Goal: Task Accomplishment & Management: Use online tool/utility

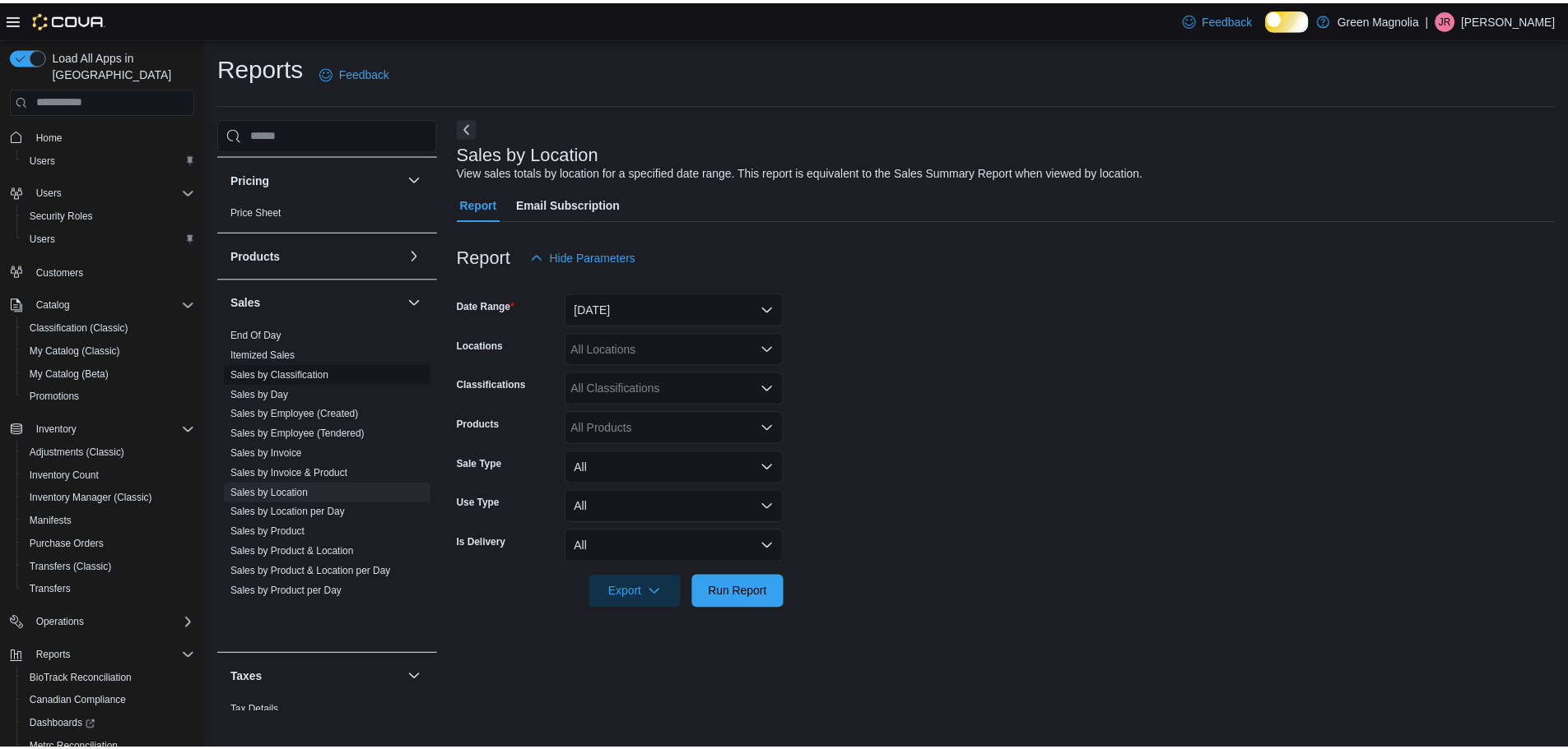
scroll to position [1069, 0]
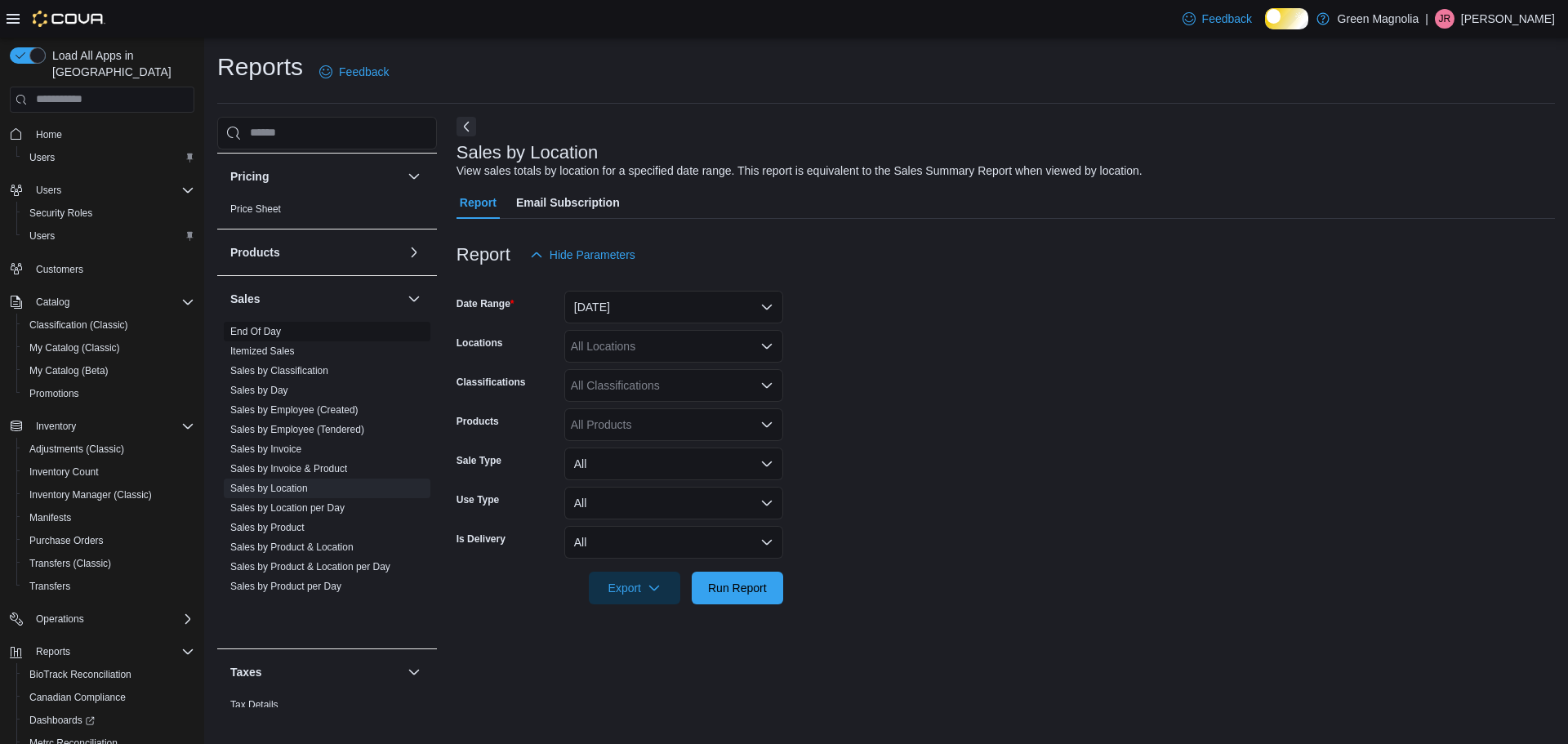
drag, startPoint x: 265, startPoint y: 369, endPoint x: 275, endPoint y: 366, distance: 10.4
click at [265, 337] on link "End Of Day" at bounding box center [255, 332] width 50 height 12
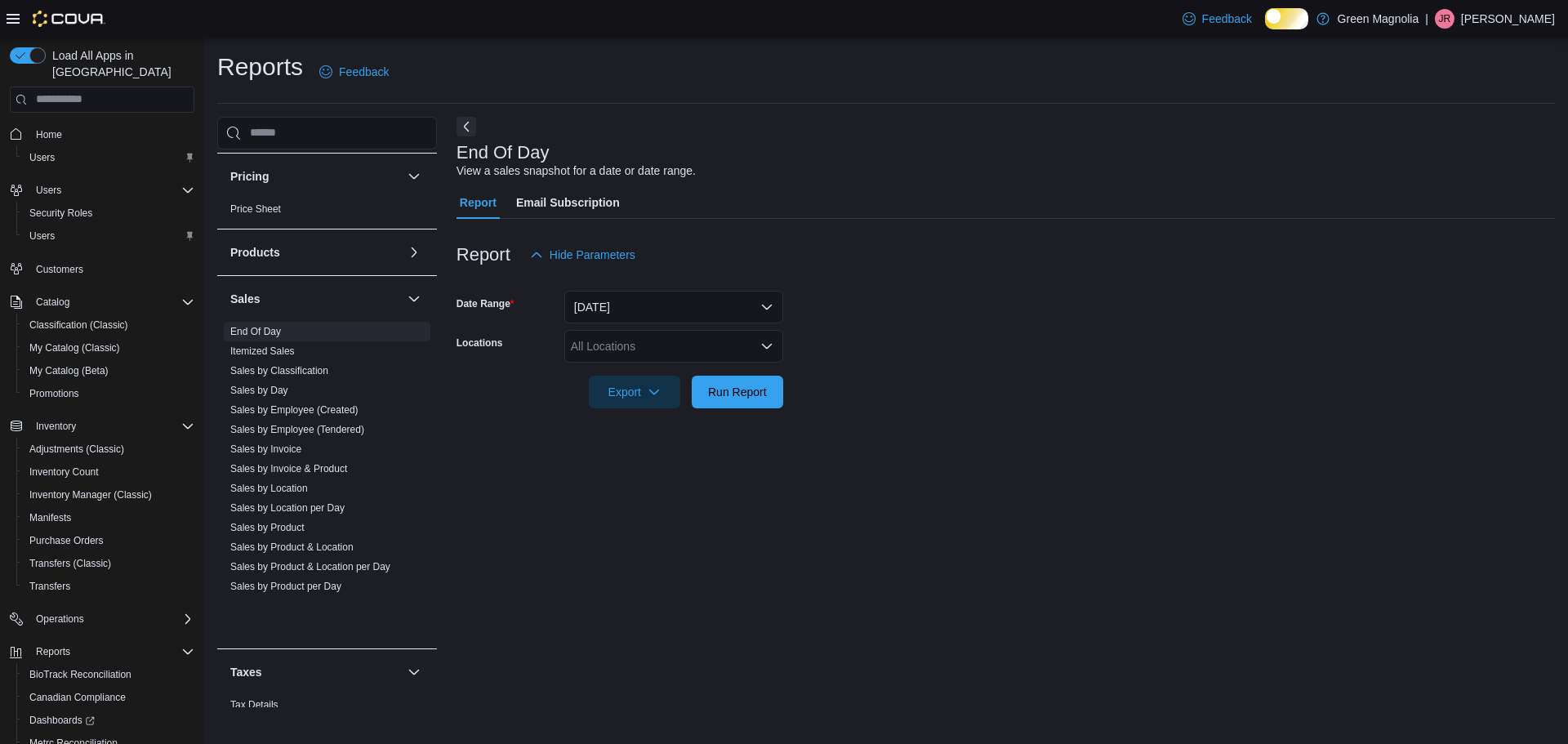
click at [606, 353] on div "All Locations" at bounding box center [673, 347] width 218 height 33
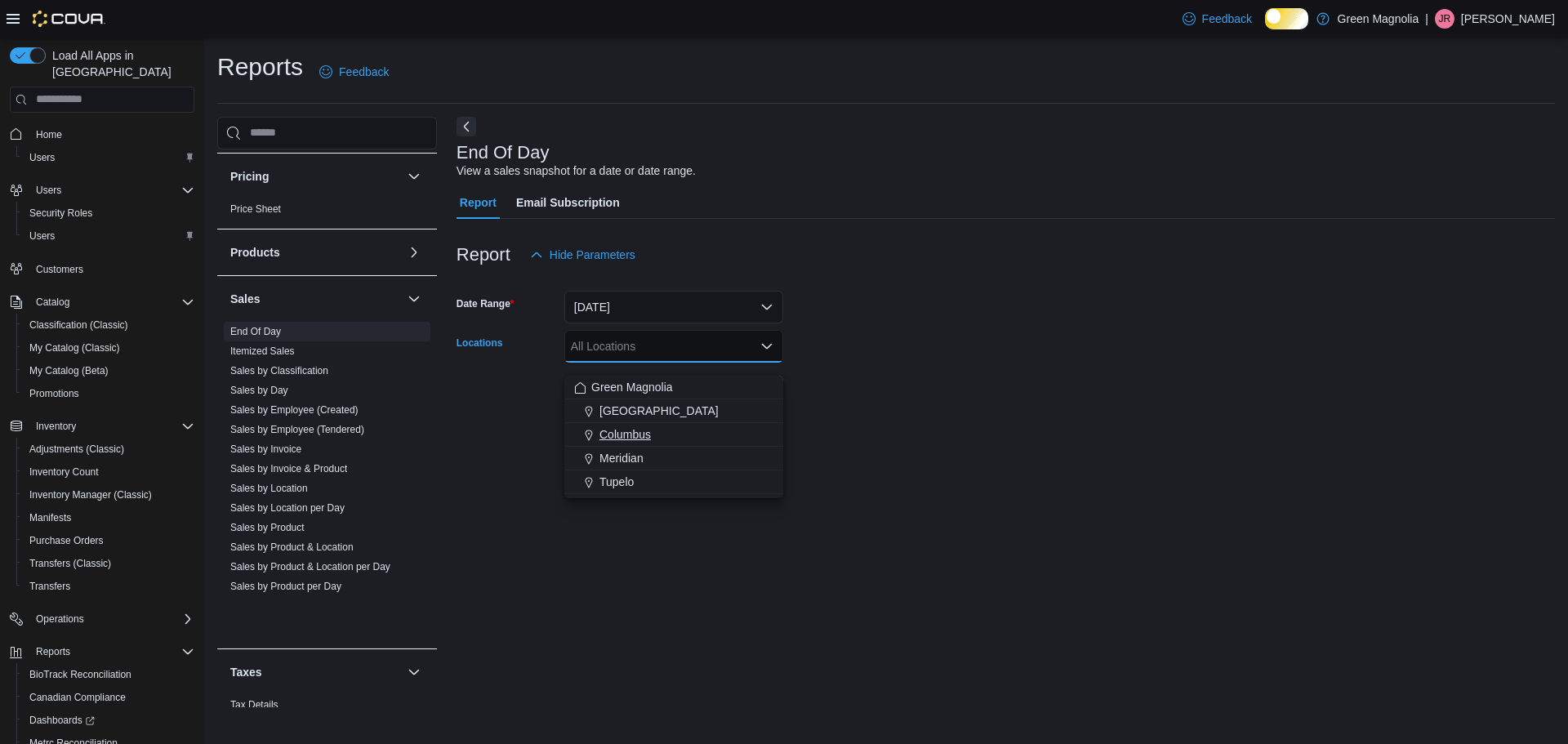
click at [633, 433] on span "Columbus" at bounding box center [624, 434] width 51 height 17
click at [976, 409] on form "Date Range [DATE] Locations [GEOGRAPHIC_DATA] Combo box. Selected. [GEOGRAPHIC_…" at bounding box center [1005, 339] width 1098 height 137
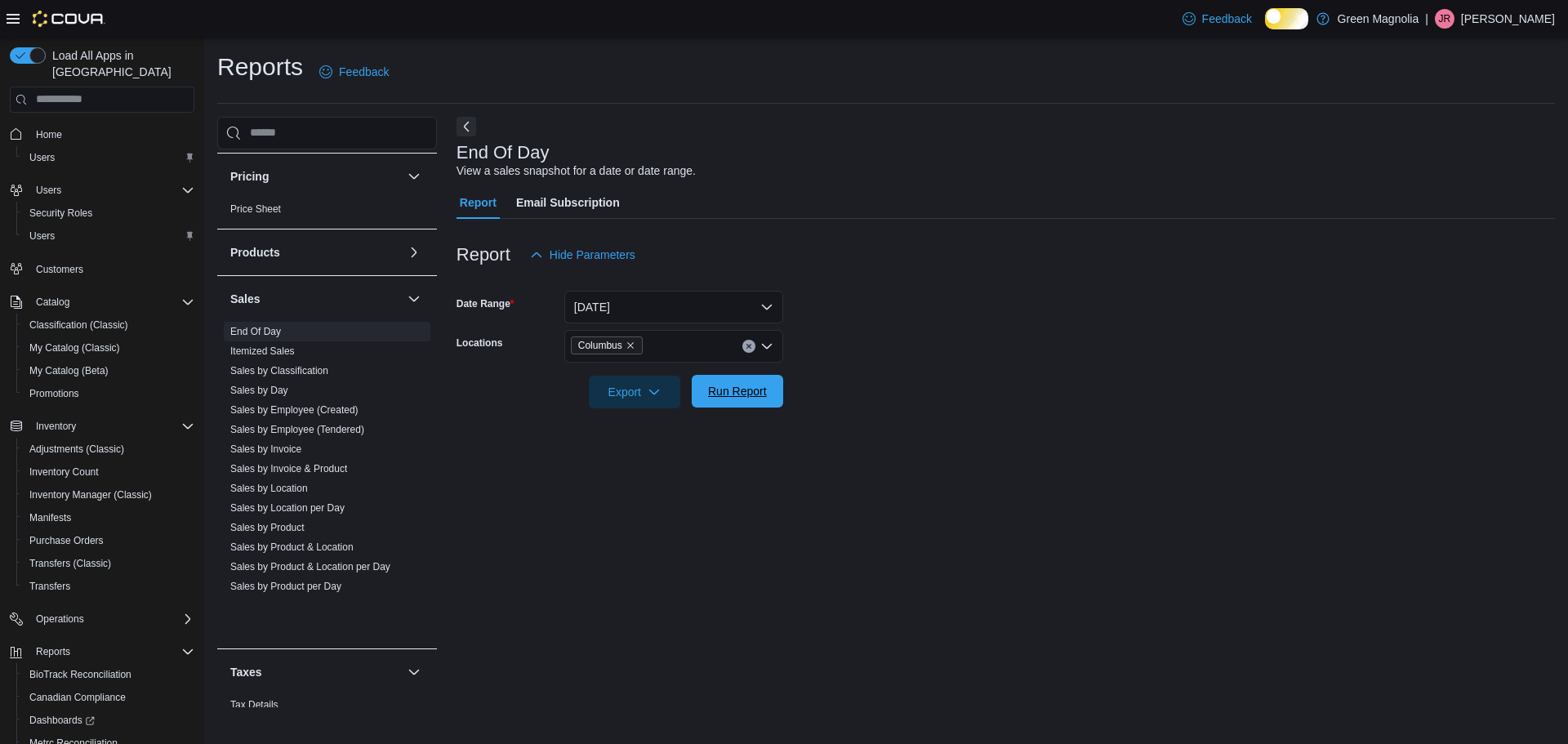
click at [749, 399] on span "Run Report" at bounding box center [737, 391] width 59 height 17
